Goal: Task Accomplishment & Management: Complete application form

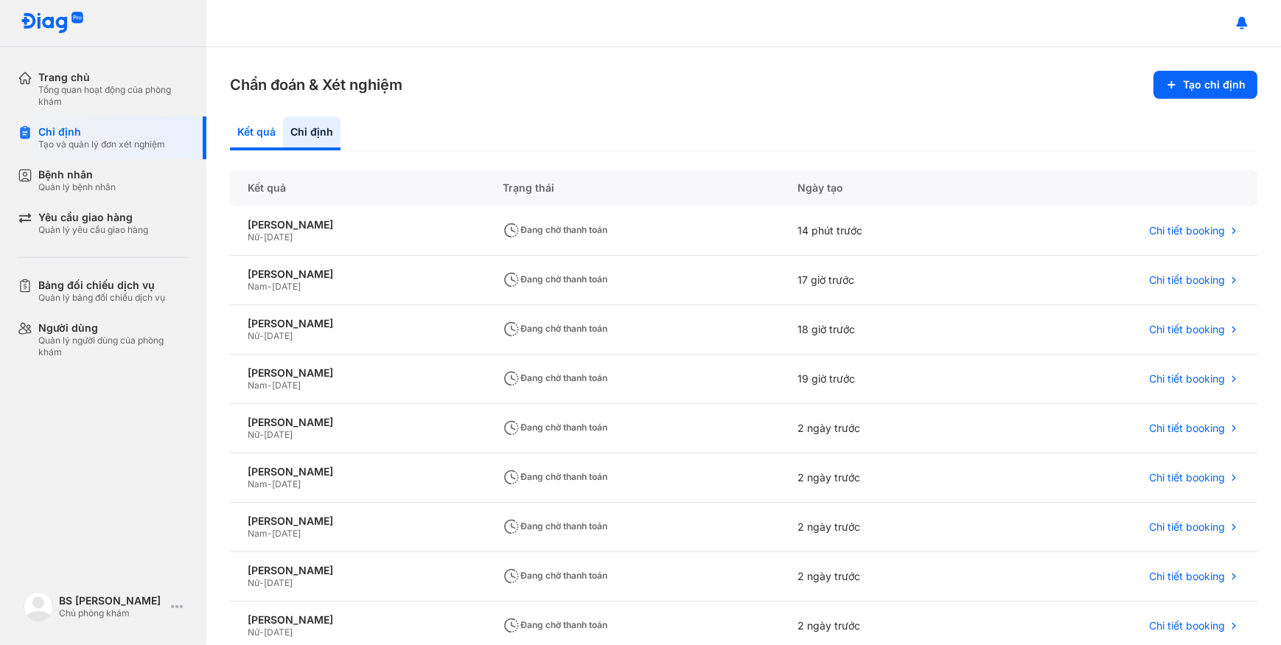
click at [251, 147] on div "Kết quả" at bounding box center [256, 133] width 53 height 34
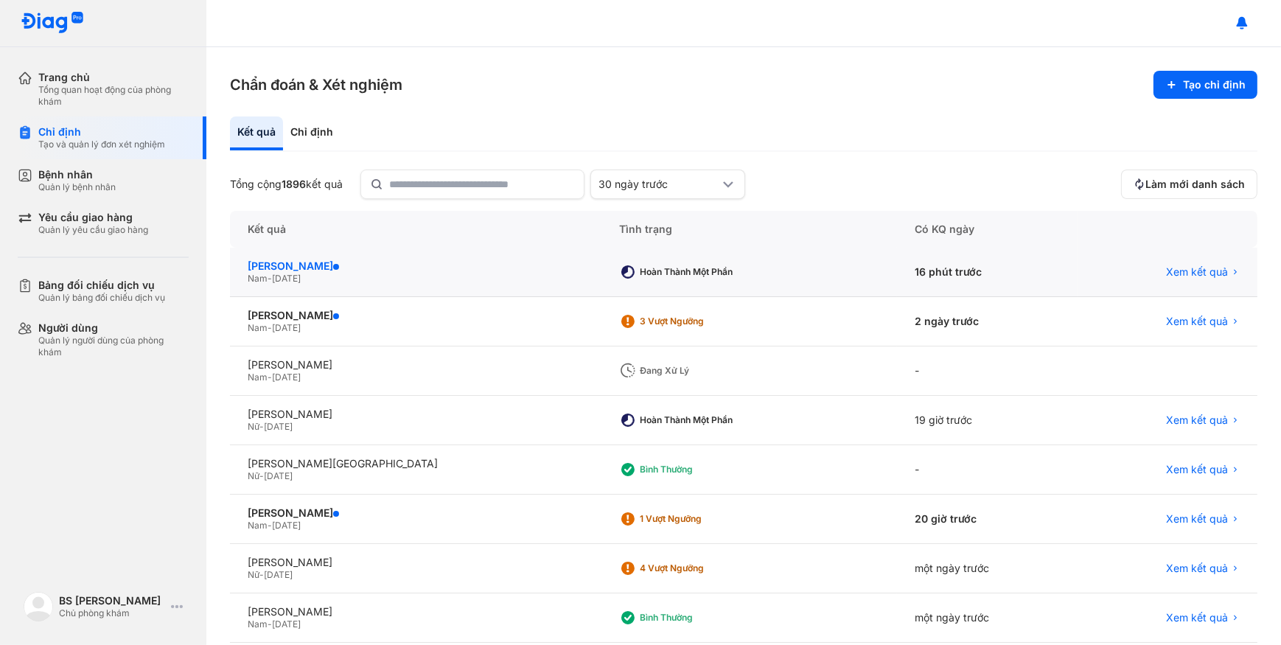
click at [363, 268] on div "[PERSON_NAME]" at bounding box center [416, 265] width 336 height 13
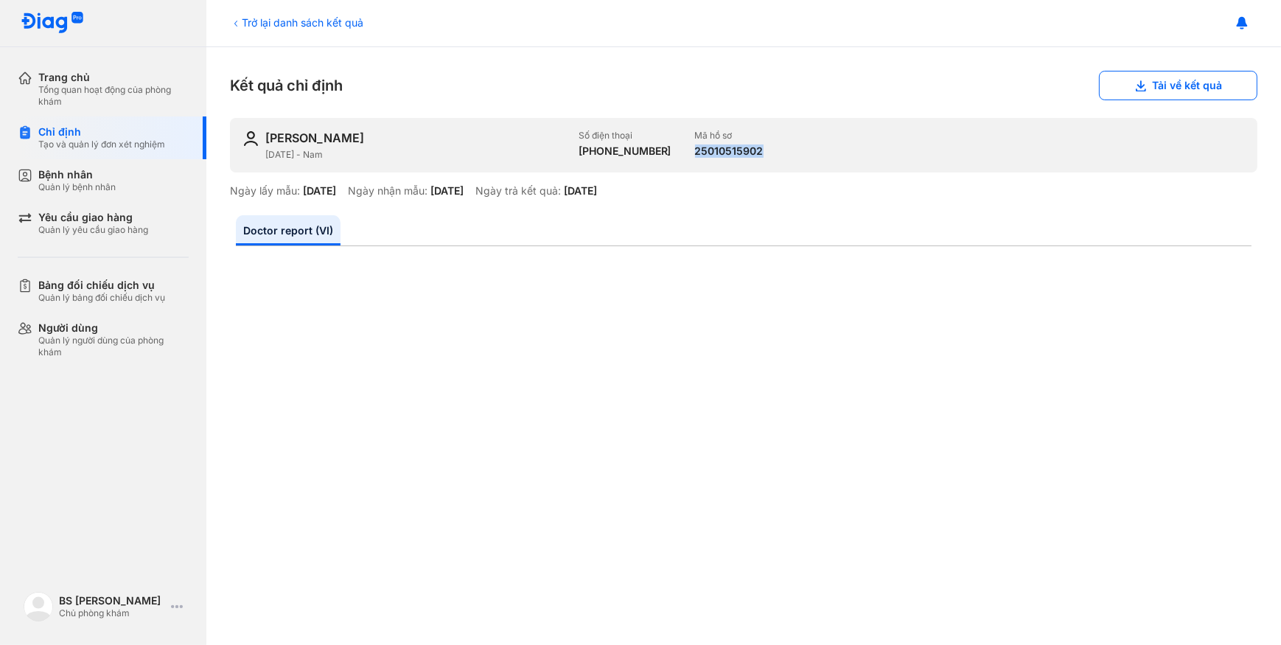
drag, startPoint x: 678, startPoint y: 150, endPoint x: 751, endPoint y: 155, distance: 73.1
click at [751, 155] on div "TRẦN NGỌC TUẤN 26/10/1970 - Nam Số điện thoại +84903323596 Mã hồ sơ 25010515902" at bounding box center [743, 145] width 1027 height 55
drag, startPoint x: 751, startPoint y: 155, endPoint x: 738, endPoint y: 150, distance: 14.0
copy div "25010515902"
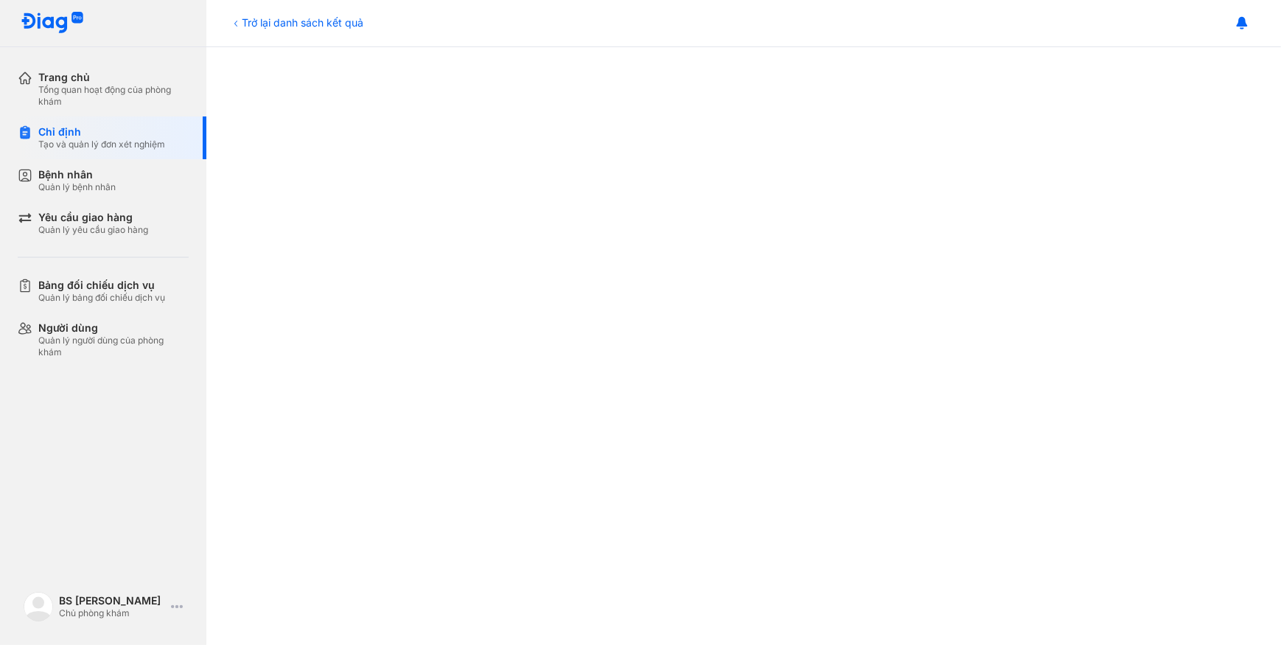
scroll to position [291, 0]
click at [59, 173] on div "Bệnh nhân" at bounding box center [76, 174] width 77 height 13
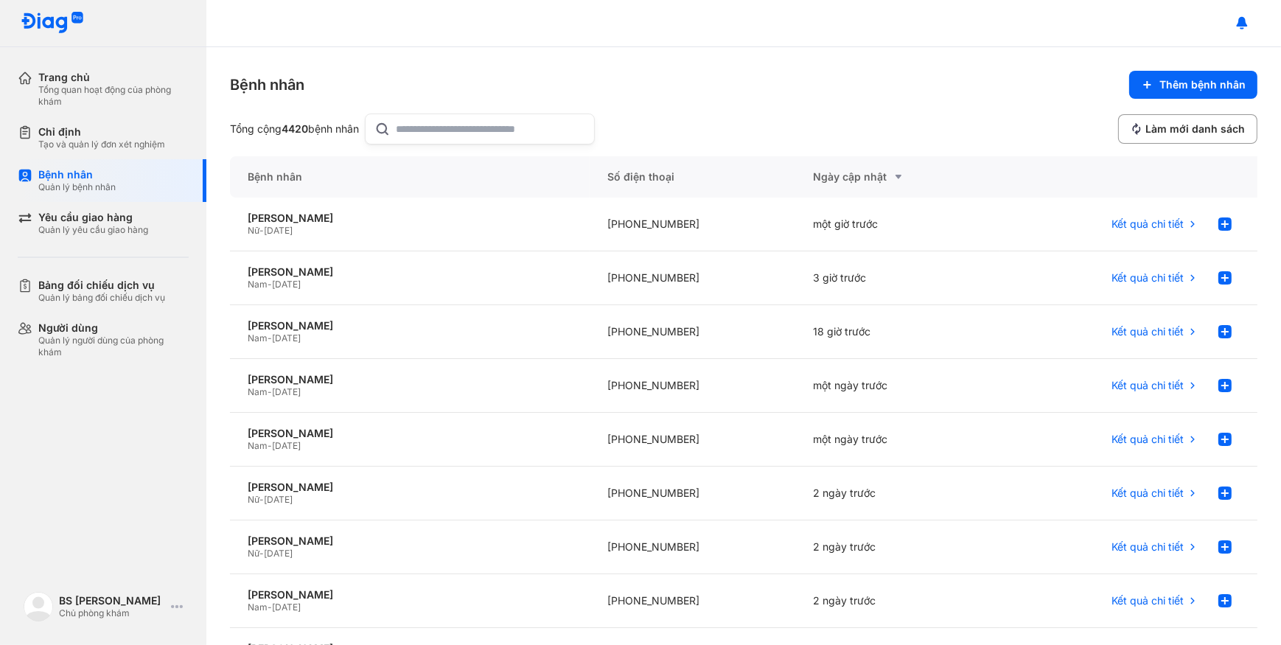
click at [420, 130] on input "text" at bounding box center [491, 128] width 189 height 29
paste input "**********"
type input "**********"
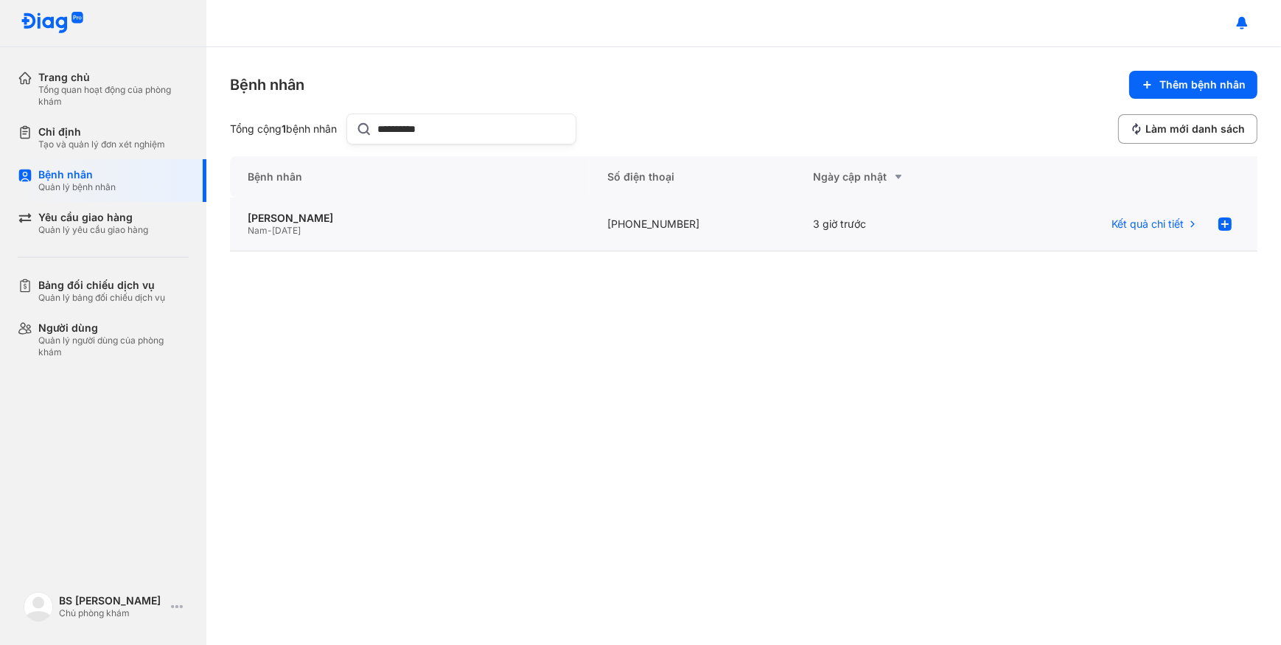
click at [447, 233] on div "Nam - 26/10/1970" at bounding box center [410, 231] width 324 height 12
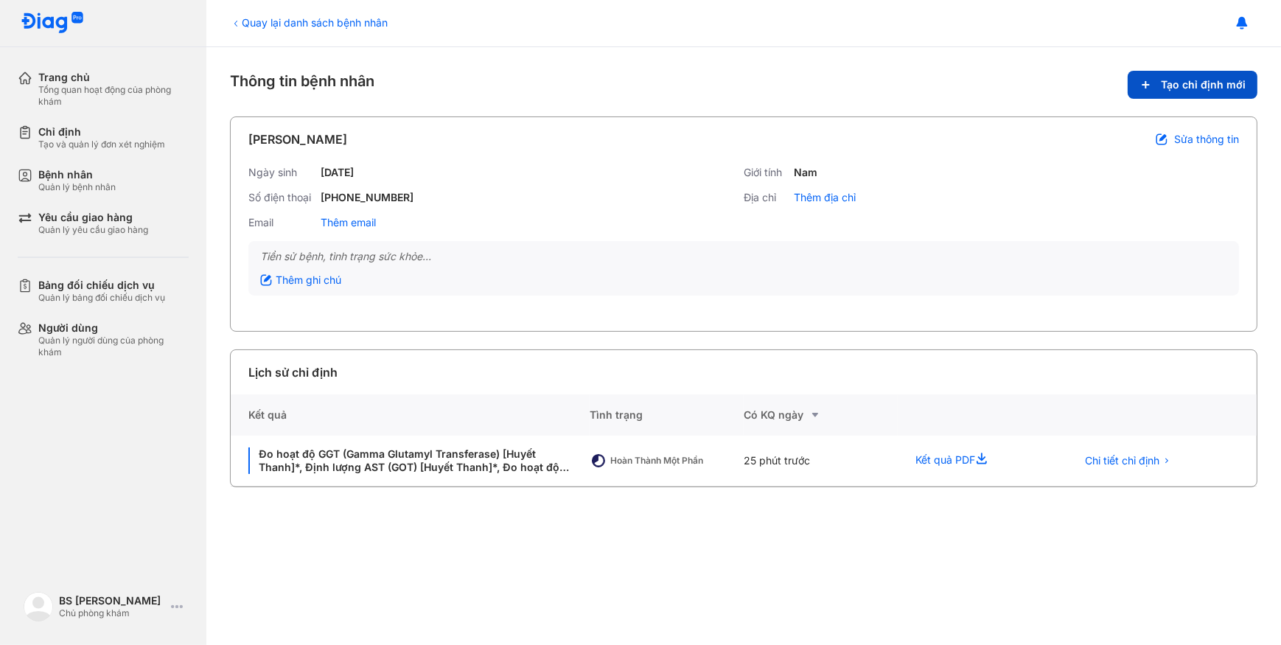
click at [1179, 86] on span "Tạo chỉ định mới" at bounding box center [1203, 84] width 85 height 13
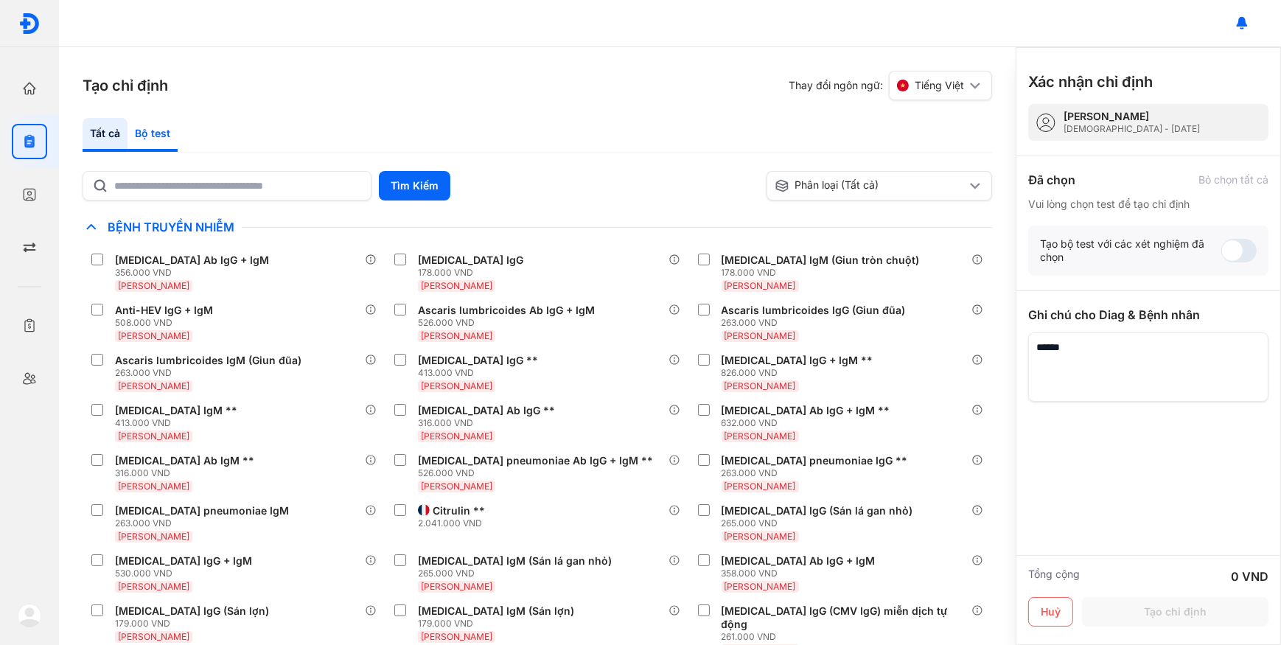
click at [162, 132] on div "Bộ test" at bounding box center [153, 135] width 50 height 34
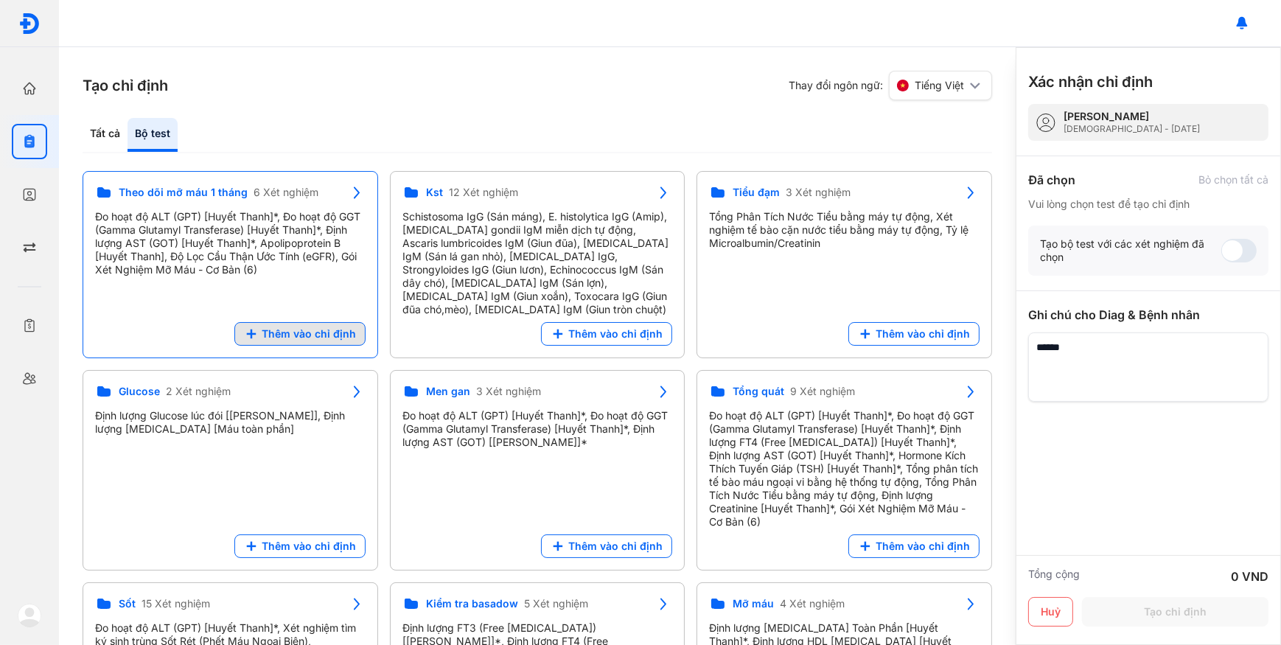
click at [312, 330] on span "Thêm vào chỉ định" at bounding box center [309, 333] width 94 height 13
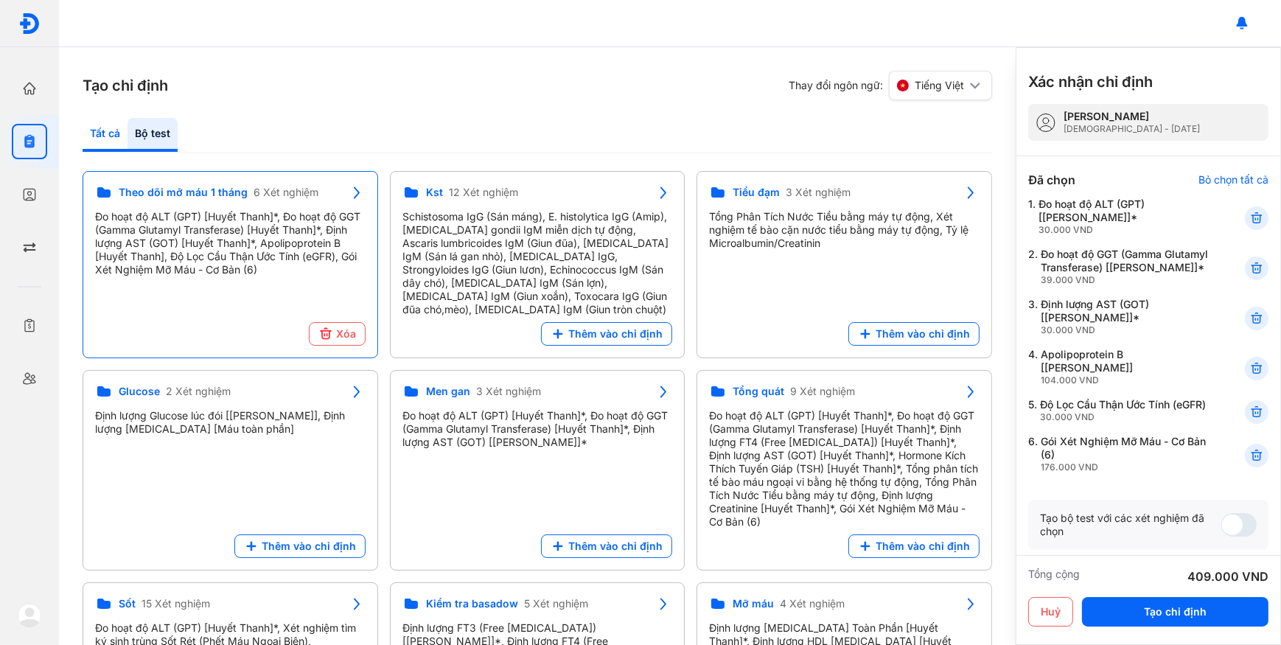
click at [111, 133] on div "Tất cả" at bounding box center [105, 135] width 45 height 34
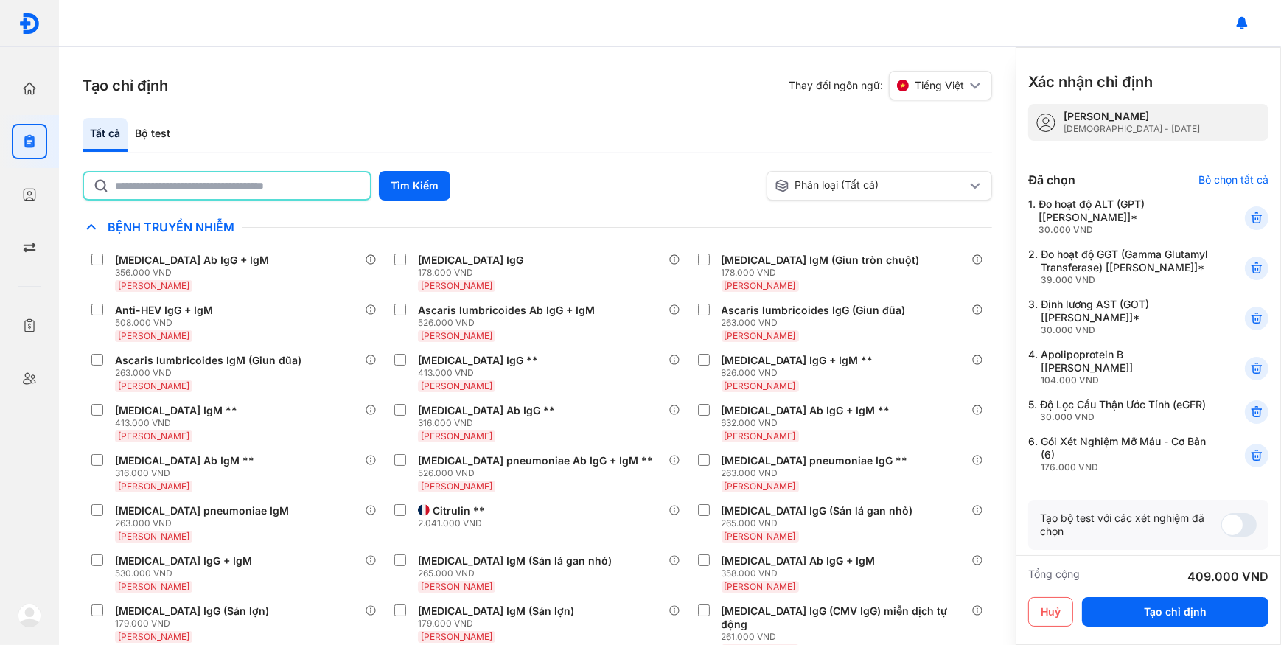
click at [234, 188] on input "text" at bounding box center [238, 185] width 246 height 27
click at [406, 191] on button "Tìm Kiếm" at bounding box center [414, 185] width 71 height 29
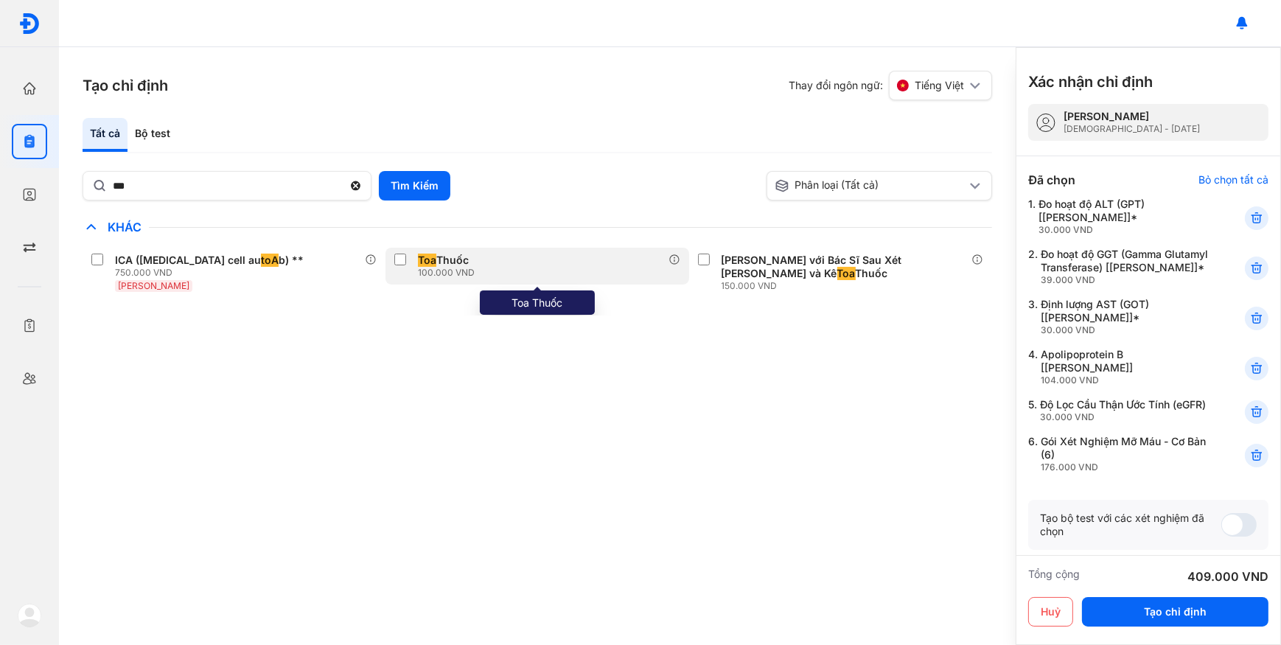
click at [449, 265] on div "Toa Thuốc" at bounding box center [443, 260] width 51 height 13
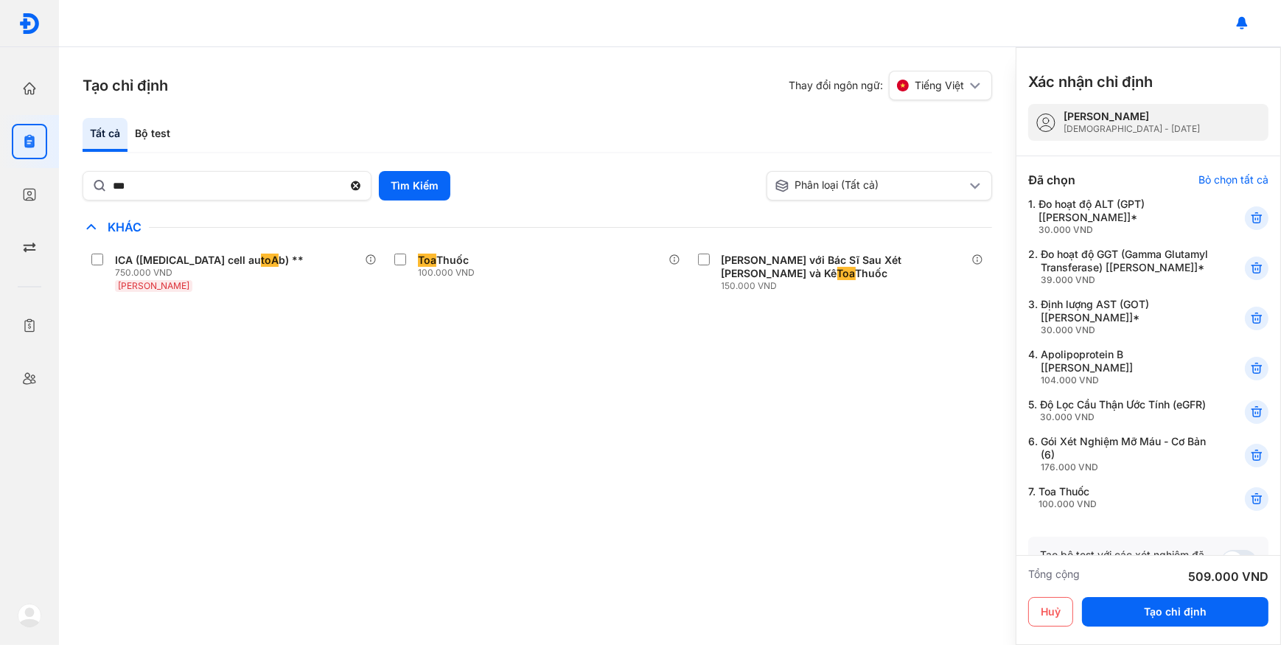
scroll to position [66, 0]
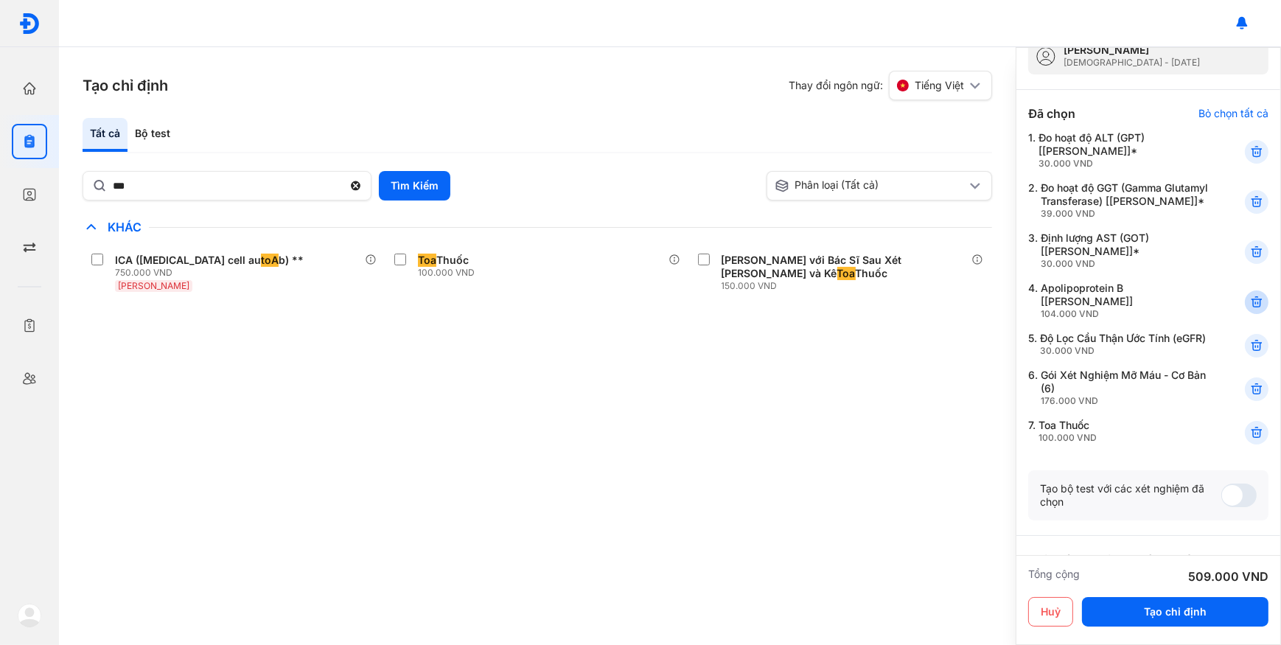
click at [1252, 304] on use at bounding box center [1257, 302] width 10 height 10
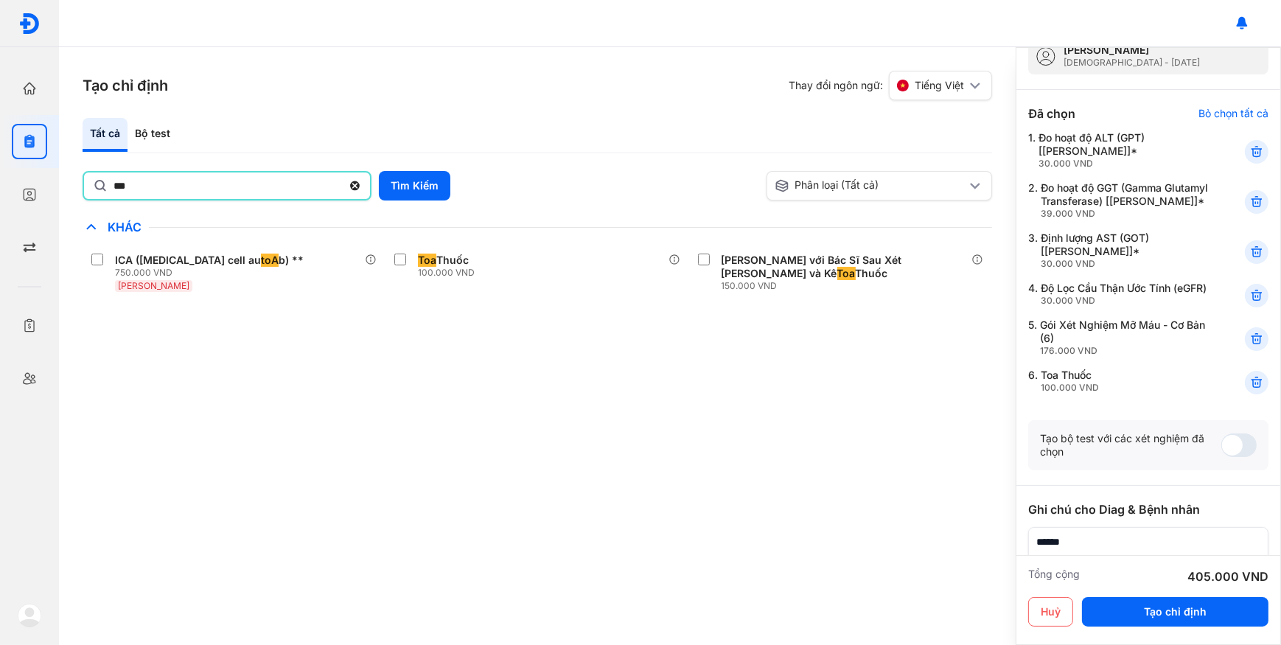
click at [212, 183] on input "***" at bounding box center [228, 185] width 228 height 27
type input "*"
type input "****"
click at [437, 178] on button "Tìm Kiếm" at bounding box center [414, 185] width 71 height 29
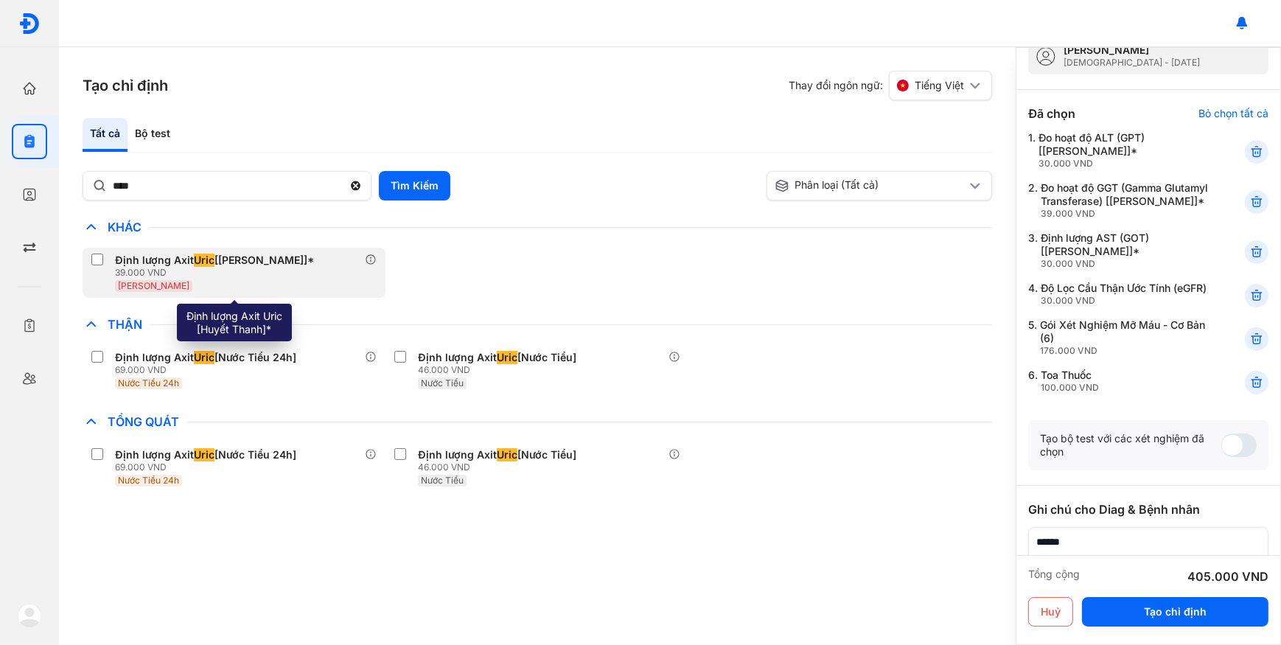
click at [251, 271] on div "39.000 VND" at bounding box center [217, 273] width 205 height 12
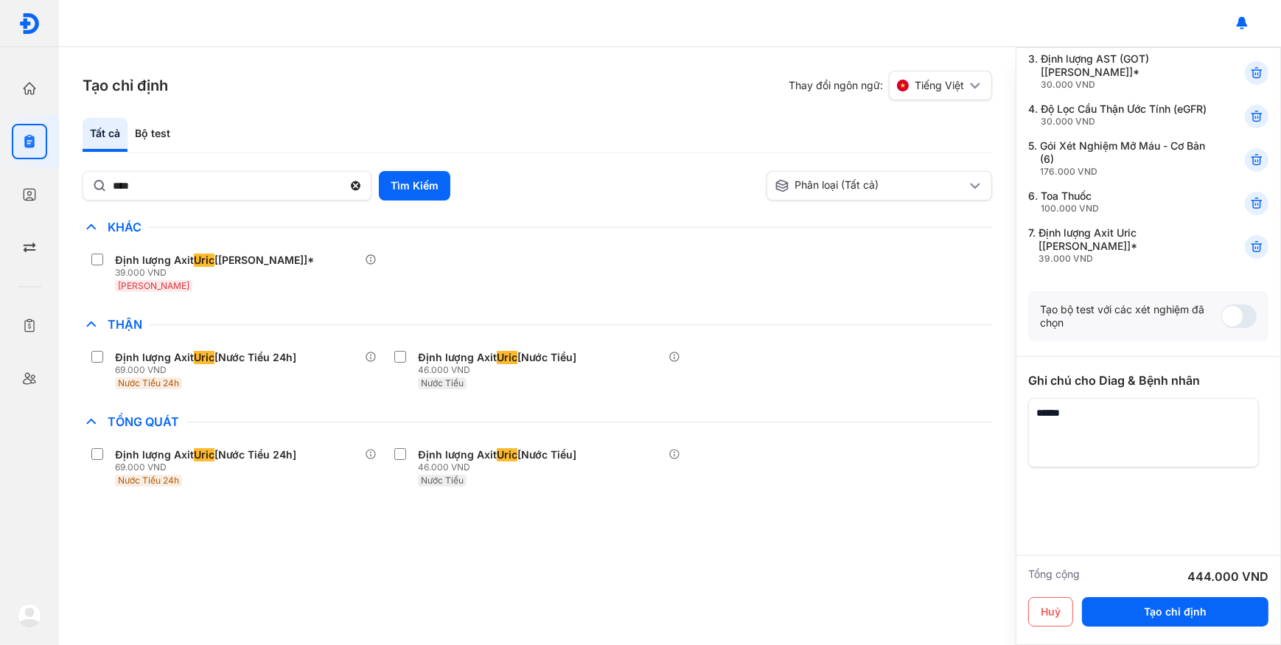
scroll to position [271, 0]
click at [1128, 410] on textarea at bounding box center [1143, 432] width 231 height 69
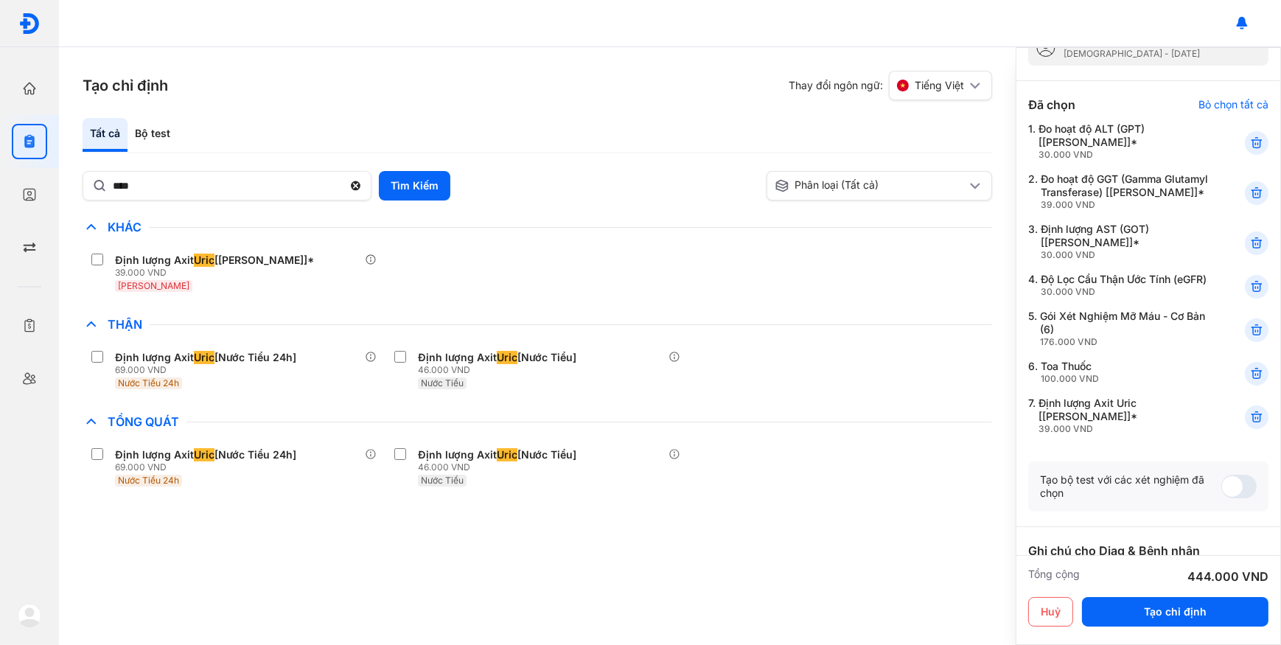
scroll to position [70, 0]
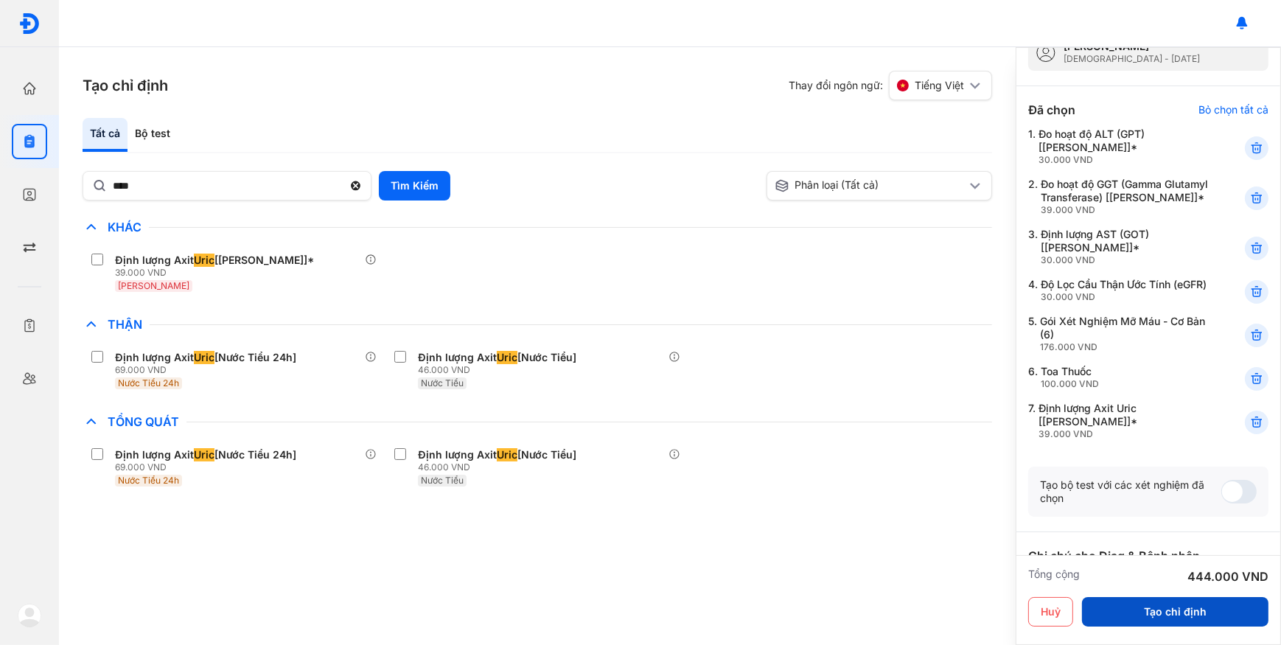
type textarea "**********"
click at [1154, 607] on button "Tạo chỉ định" at bounding box center [1175, 611] width 186 height 29
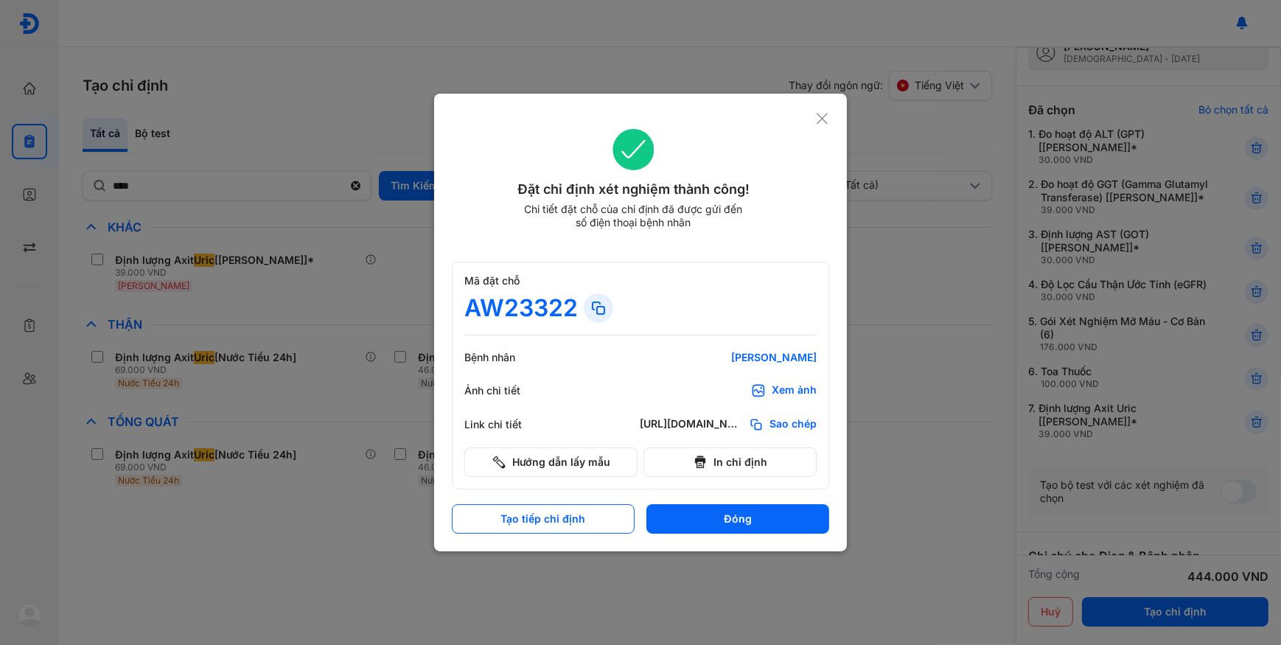
drag, startPoint x: 777, startPoint y: 422, endPoint x: 778, endPoint y: 217, distance: 204.9
click at [778, 422] on span "Sao chép" at bounding box center [793, 424] width 47 height 15
